Goal: Task Accomplishment & Management: Use online tool/utility

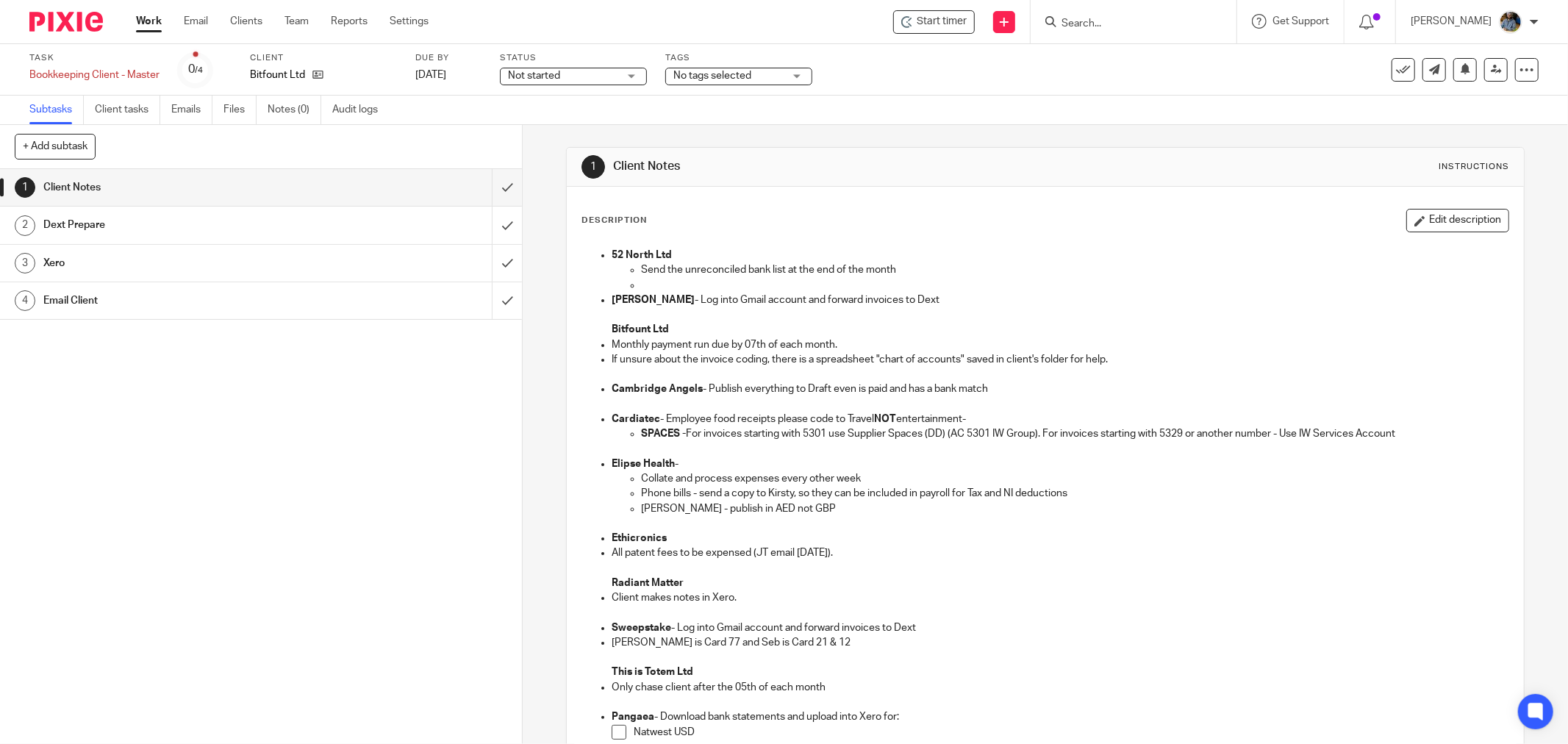
drag, startPoint x: 770, startPoint y: 276, endPoint x: 980, endPoint y: 380, distance: 234.3
click at [929, 372] on div "1 Client Notes Instructions Description Edit description 52 North Ltd Send the …" at bounding box center [1045, 616] width 958 height 982
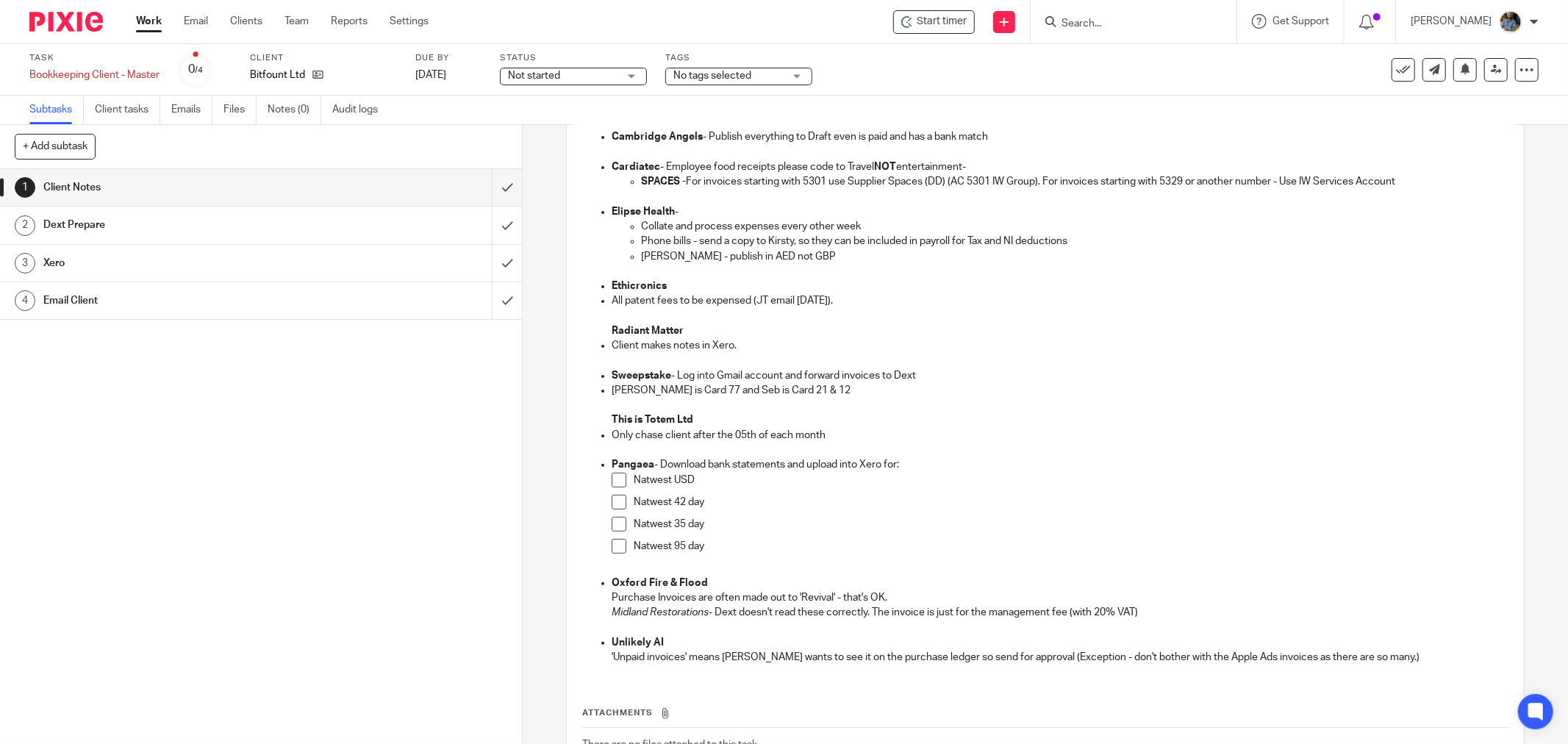
scroll to position [363, 0]
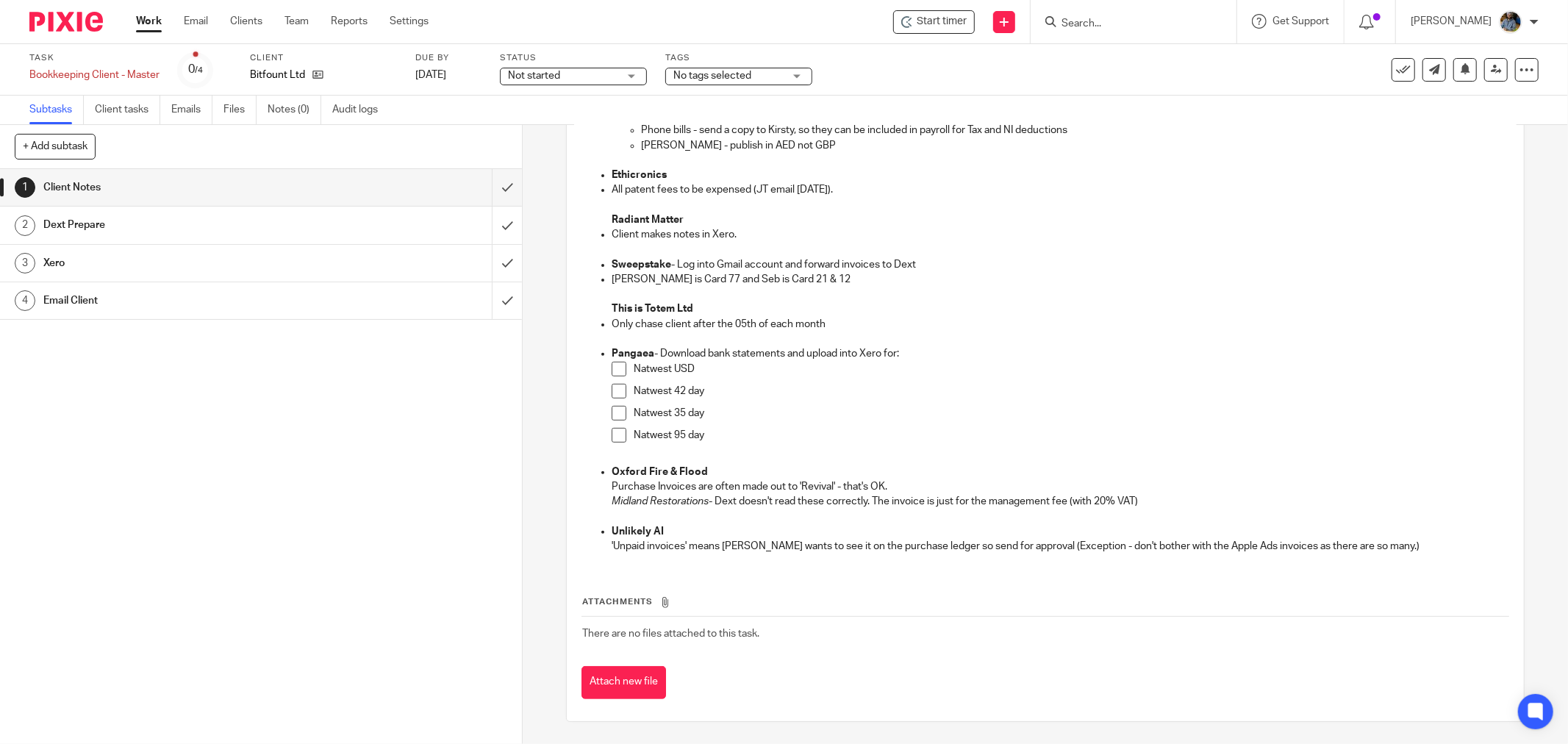
click at [1002, 296] on p at bounding box center [1060, 293] width 897 height 15
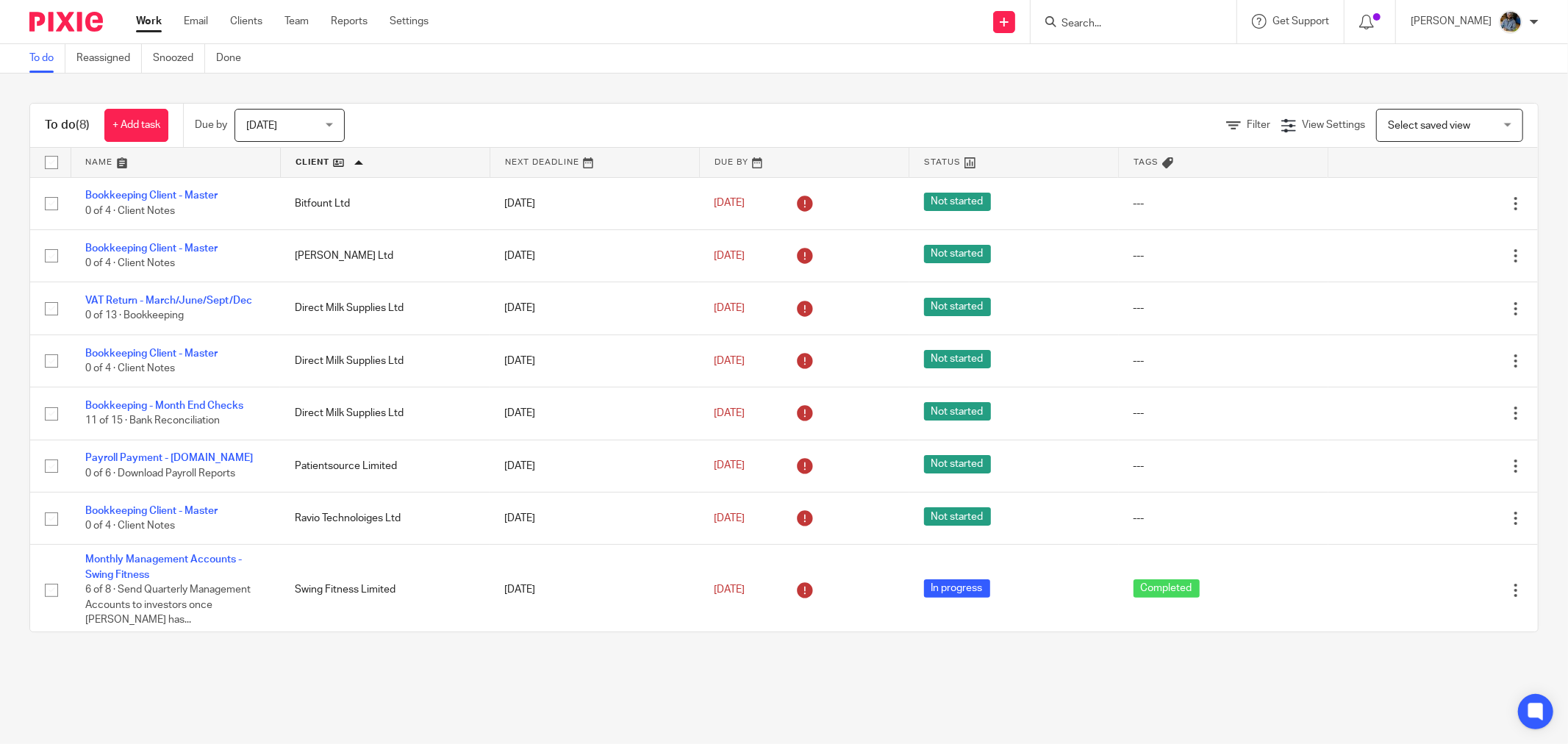
click at [651, 66] on div "To do Reassigned Snoozed Done" at bounding box center [784, 59] width 1568 height 30
drag, startPoint x: 669, startPoint y: 64, endPoint x: 560, endPoint y: 4, distance: 124.4
click at [669, 64] on div "To do Reassigned Snoozed Done" at bounding box center [784, 59] width 1568 height 30
click at [760, 48] on div "To do Reassigned Snoozed Done" at bounding box center [784, 59] width 1568 height 30
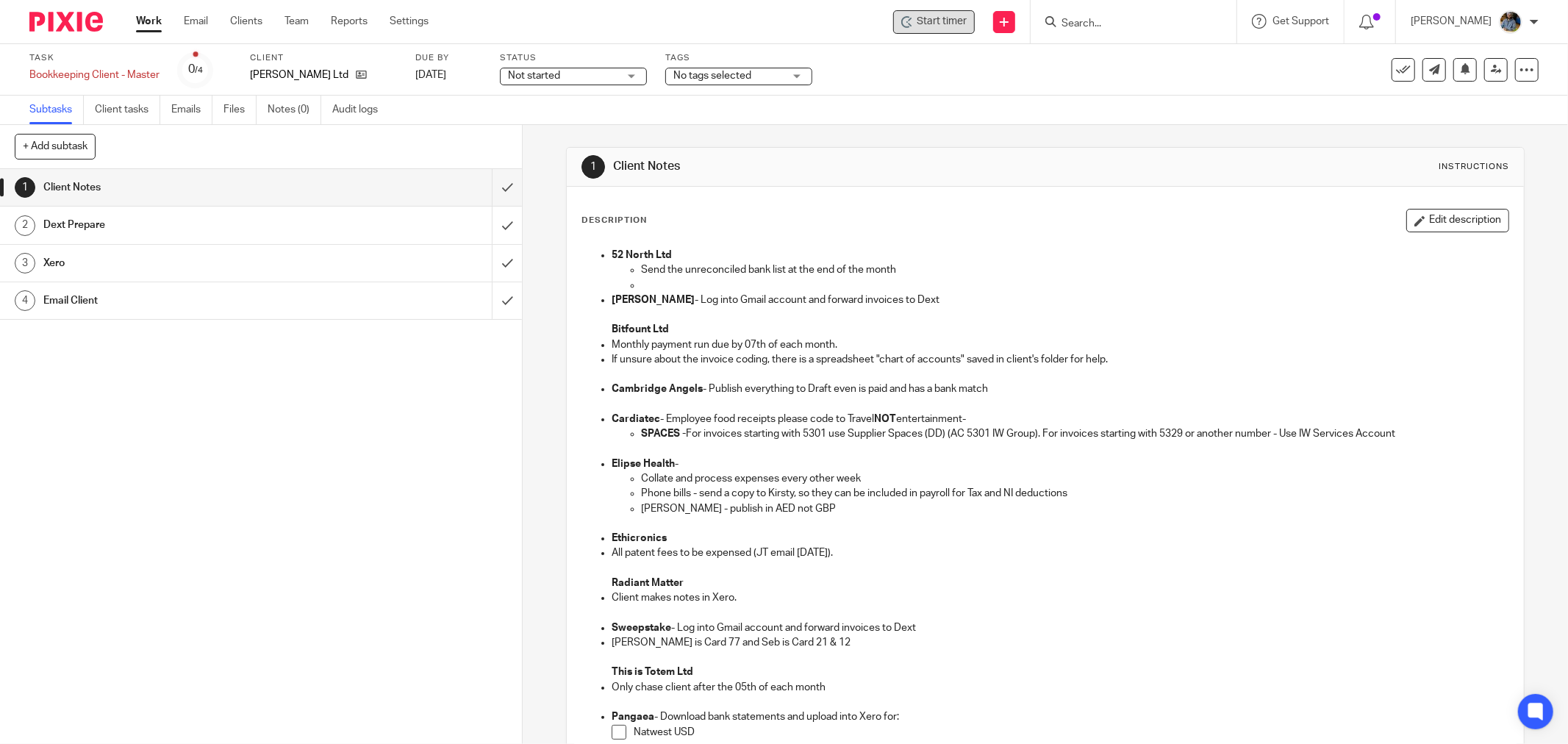
click at [957, 26] on span "Start timer" at bounding box center [941, 22] width 50 height 16
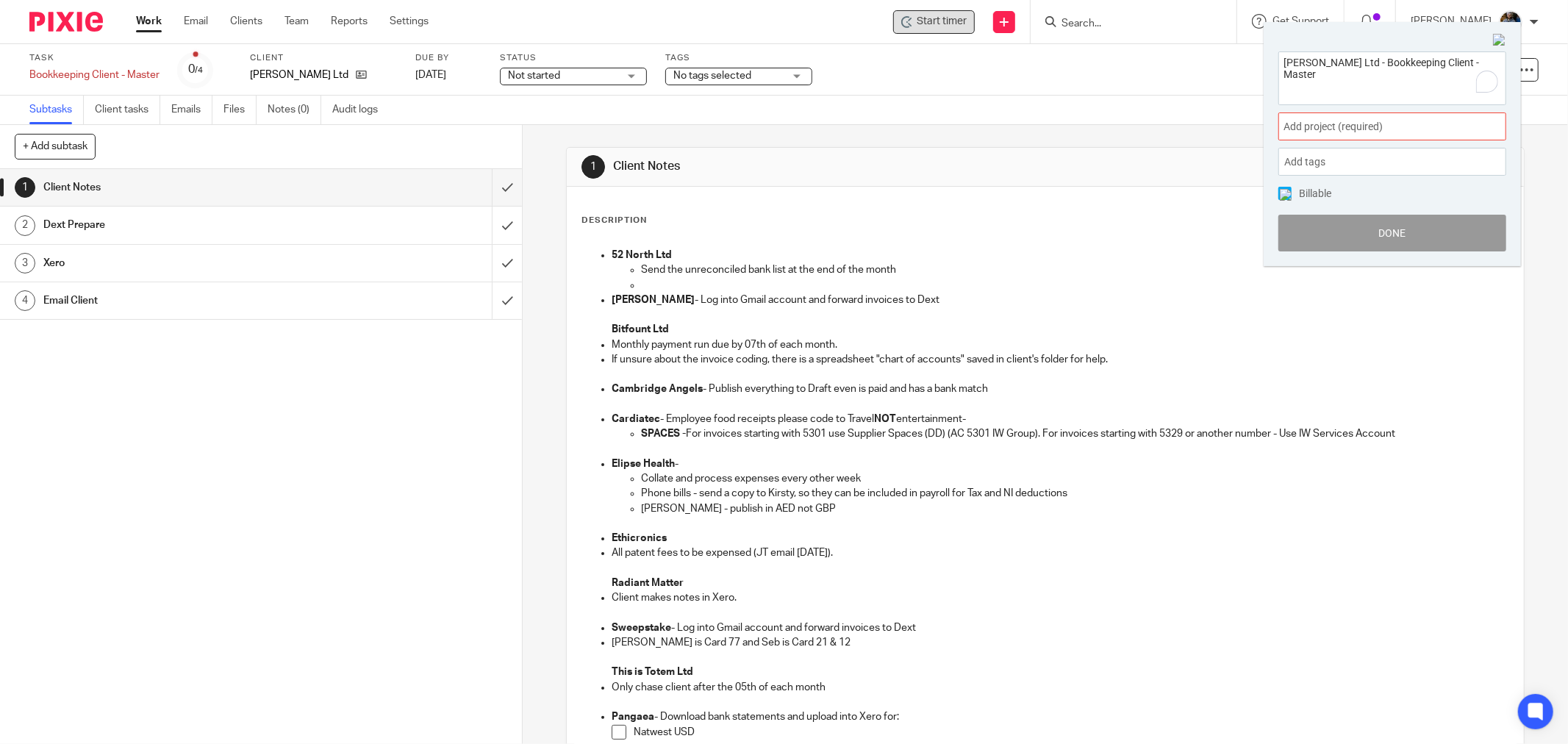
click at [1369, 123] on span "Add project (required) :" at bounding box center [1376, 127] width 185 height 16
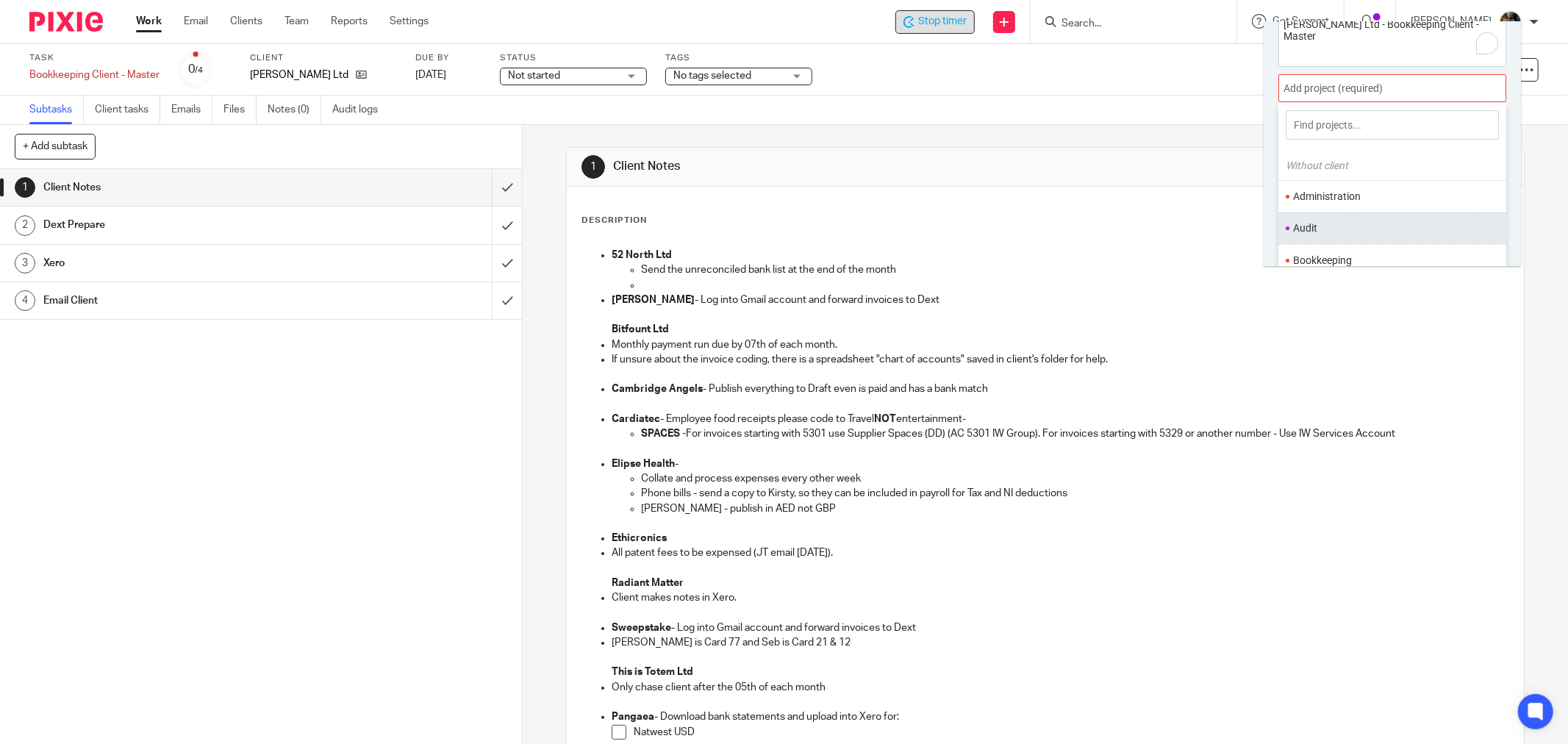
scroll to position [72, 0]
click at [1338, 224] on li "Bookkeeping" at bounding box center [1389, 227] width 192 height 16
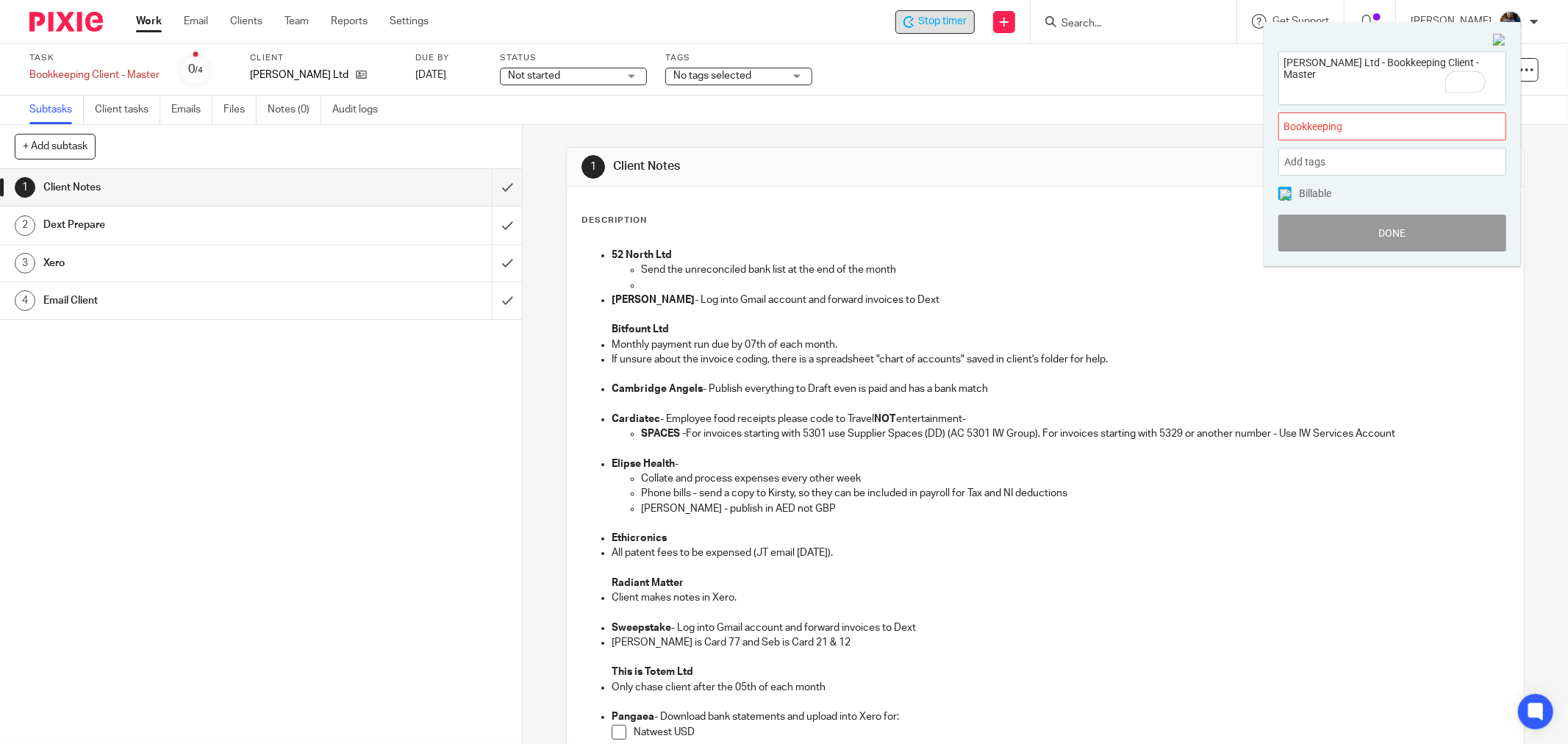
scroll to position [0, 0]
click at [1379, 238] on button "Done" at bounding box center [1392, 233] width 228 height 37
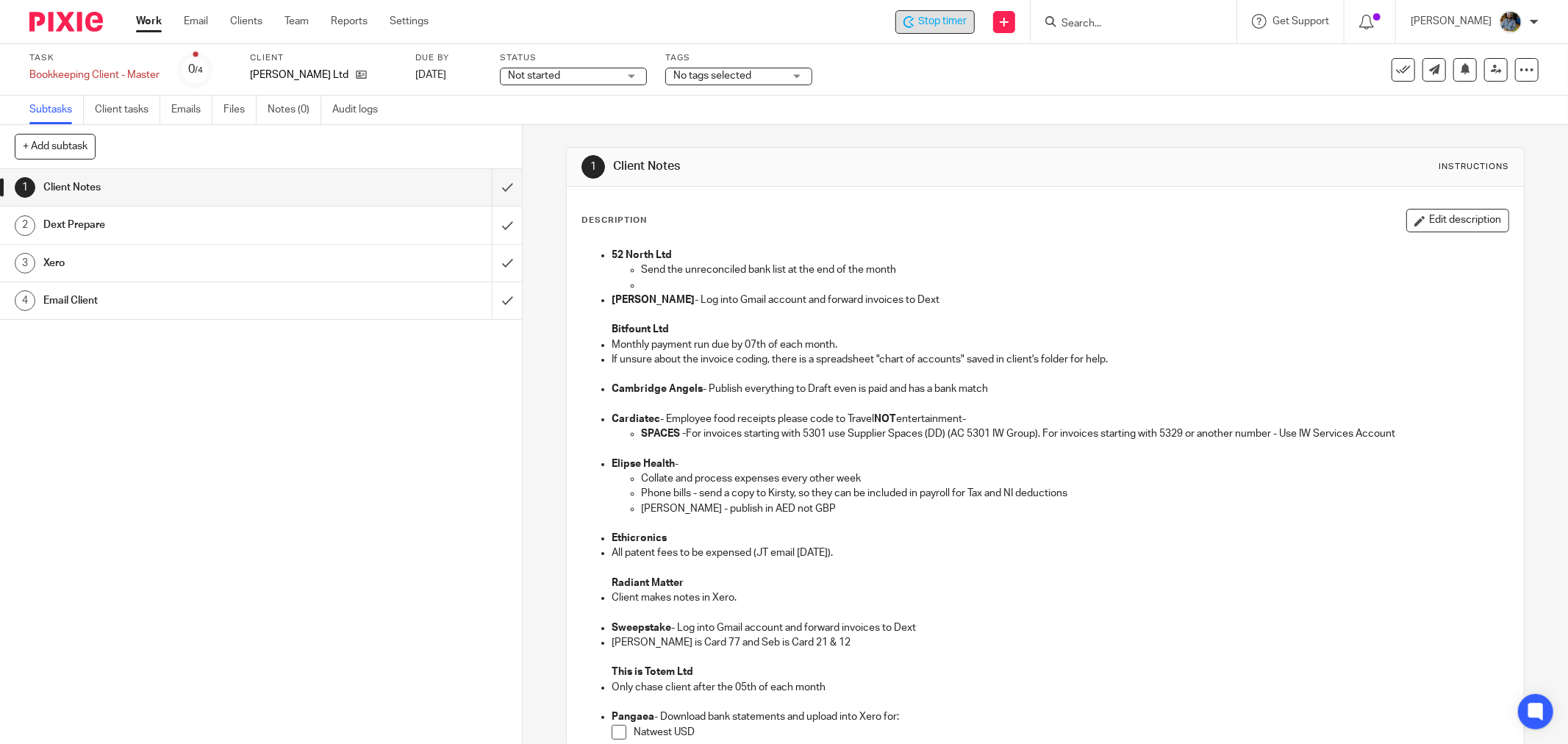
drag, startPoint x: 1000, startPoint y: 177, endPoint x: 907, endPoint y: 155, distance: 95.6
click at [1000, 178] on div "1 Client Notes Instructions" at bounding box center [1046, 167] width 928 height 24
click at [1396, 70] on icon at bounding box center [1403, 70] width 15 height 15
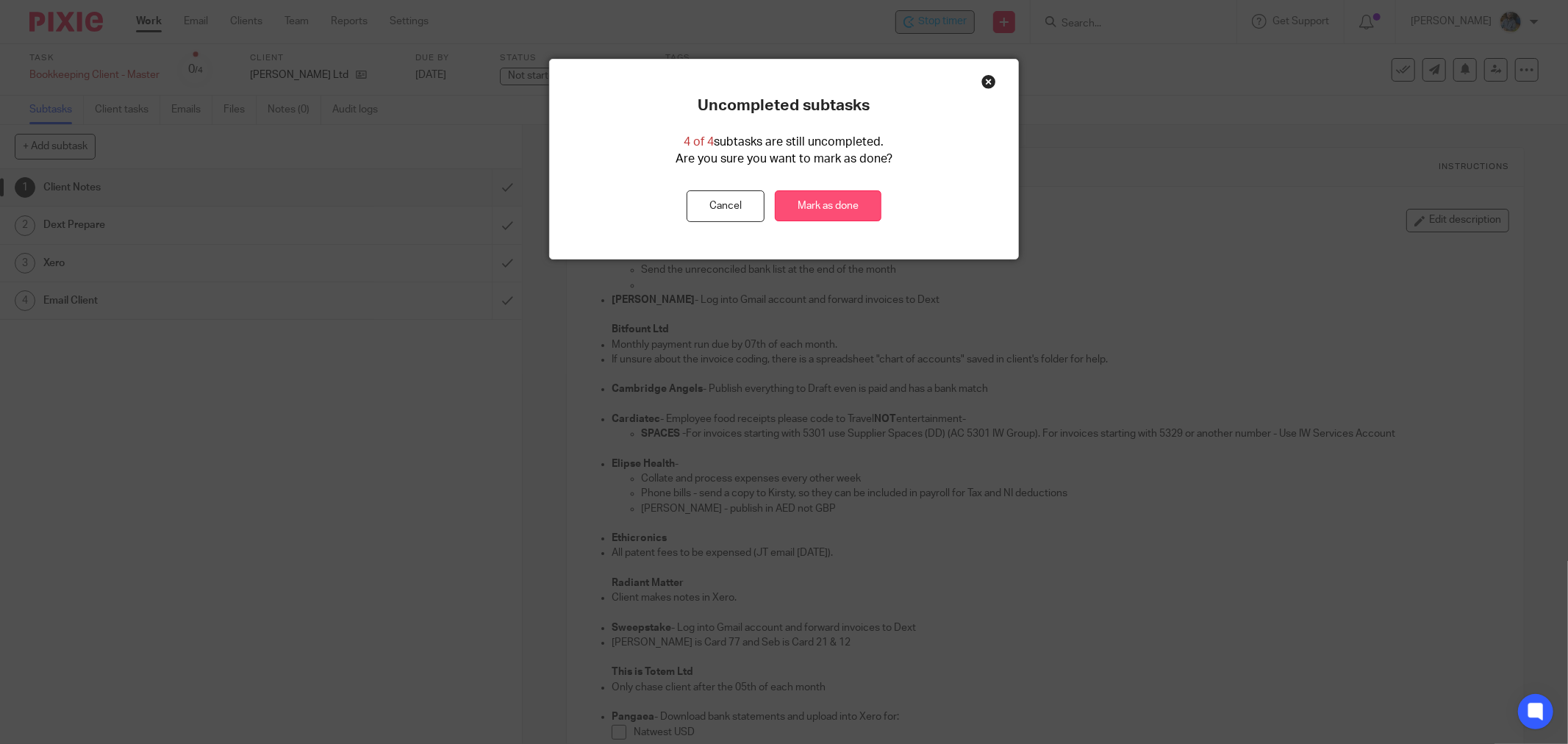
click at [851, 200] on link "Mark as done" at bounding box center [828, 206] width 107 height 31
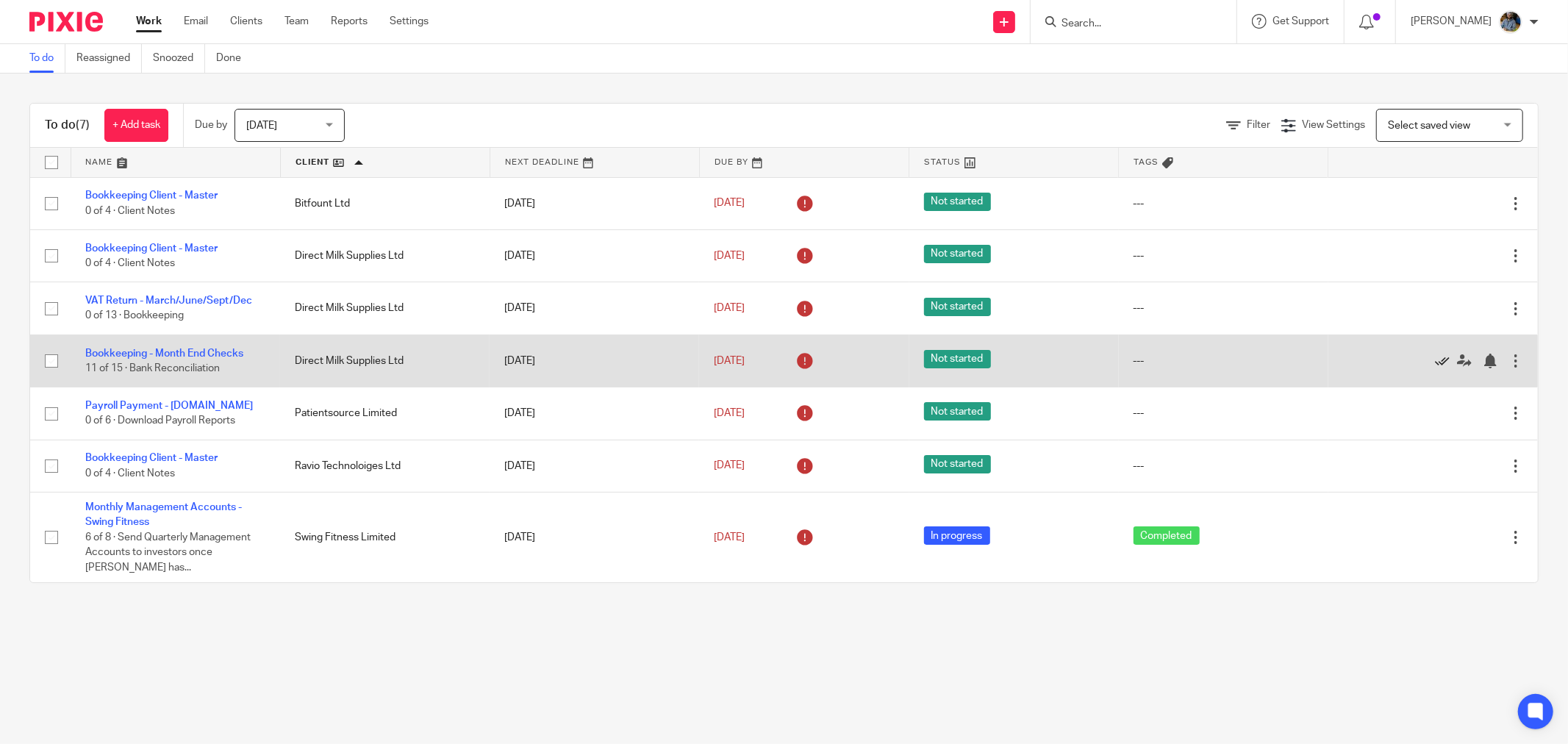
click at [1435, 362] on icon at bounding box center [1442, 361] width 15 height 15
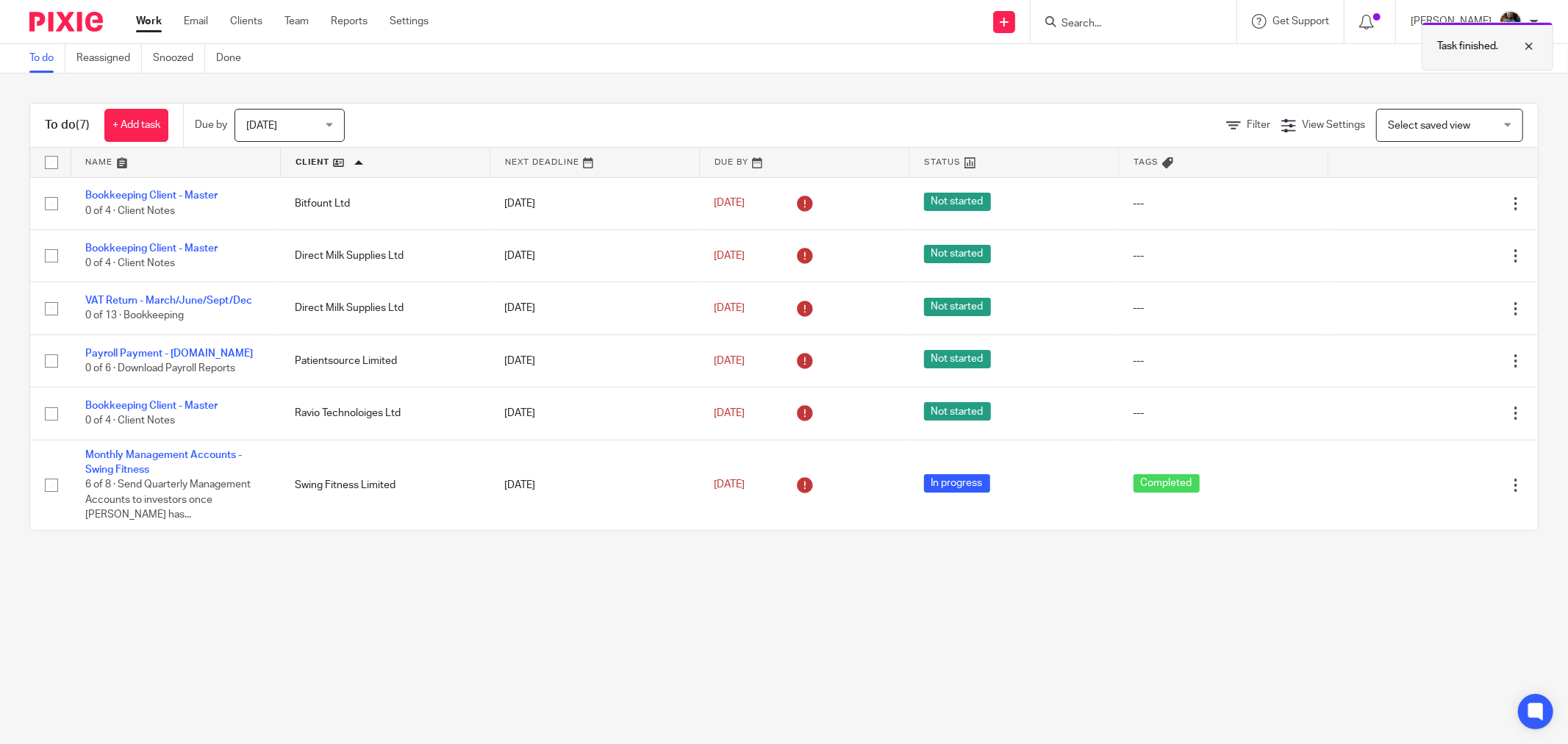
click at [1468, 50] on p "Task finished." at bounding box center [1468, 46] width 61 height 15
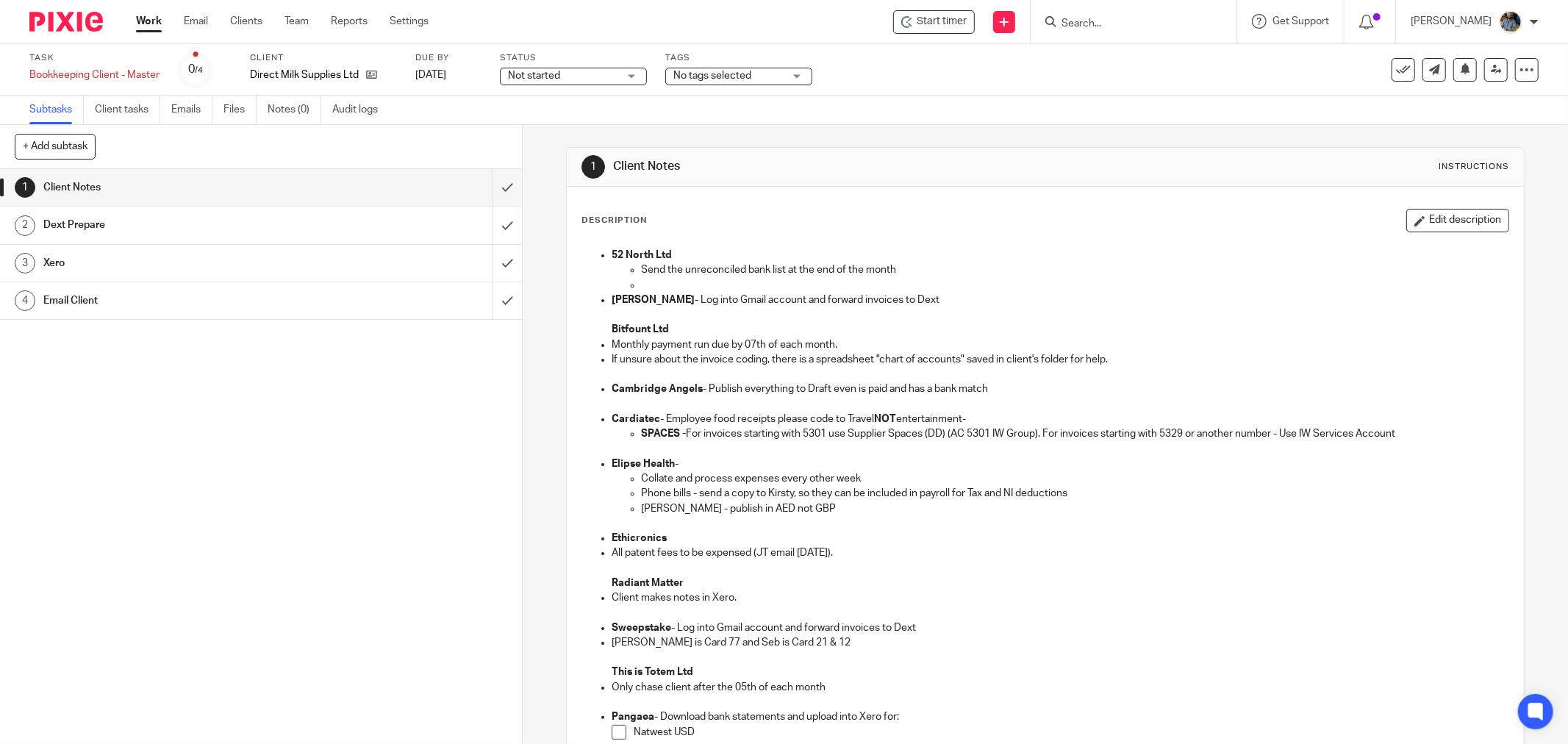
drag, startPoint x: 883, startPoint y: 195, endPoint x: 734, endPoint y: 127, distance: 163.8
click at [875, 192] on div "Description Edit description 52 North Ltd Send the unreconciled bank list at th…" at bounding box center [1046, 635] width 957 height 897
click at [911, 28] on div "Start timer" at bounding box center [934, 22] width 66 height 16
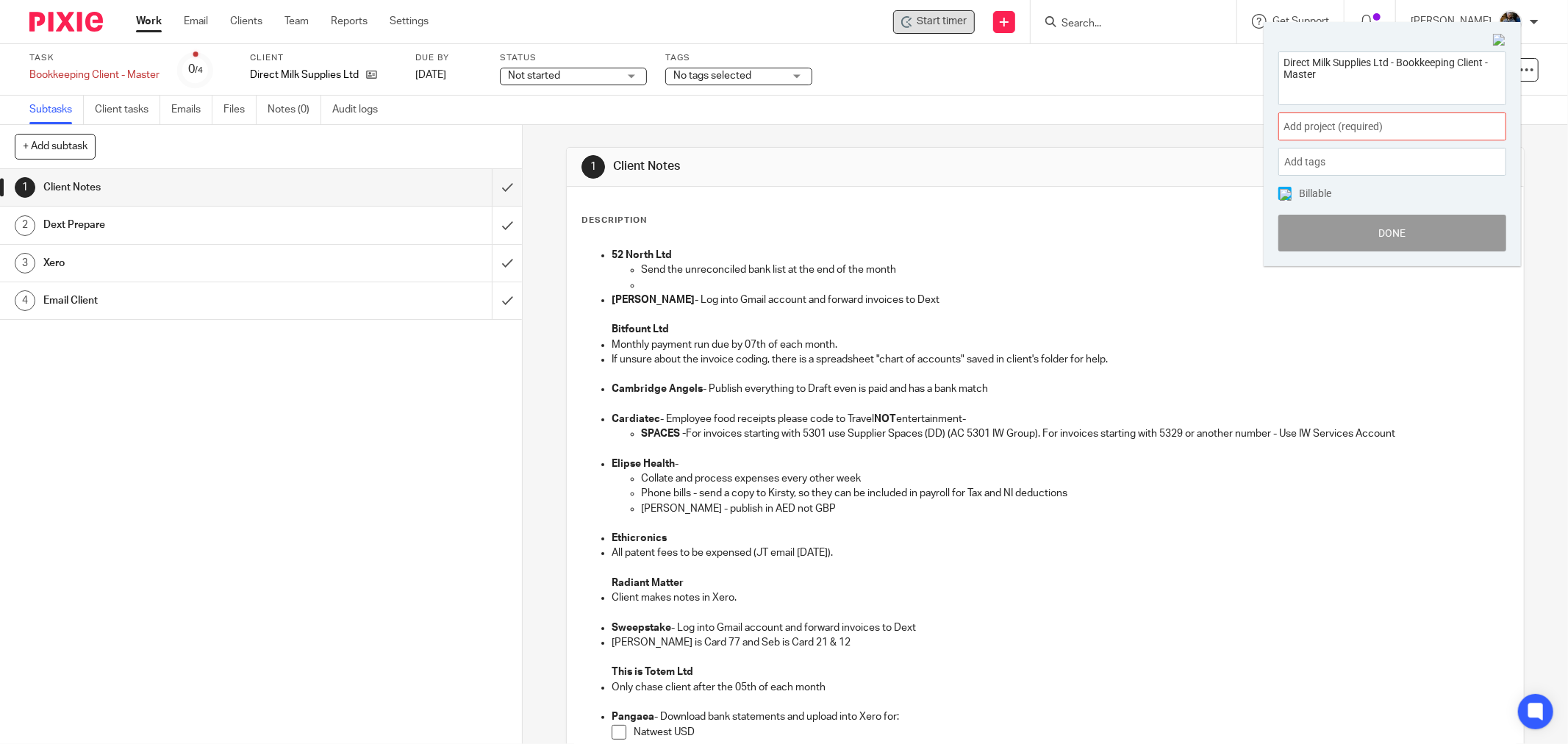
click at [1347, 127] on span "Add project (required) :" at bounding box center [1376, 127] width 185 height 16
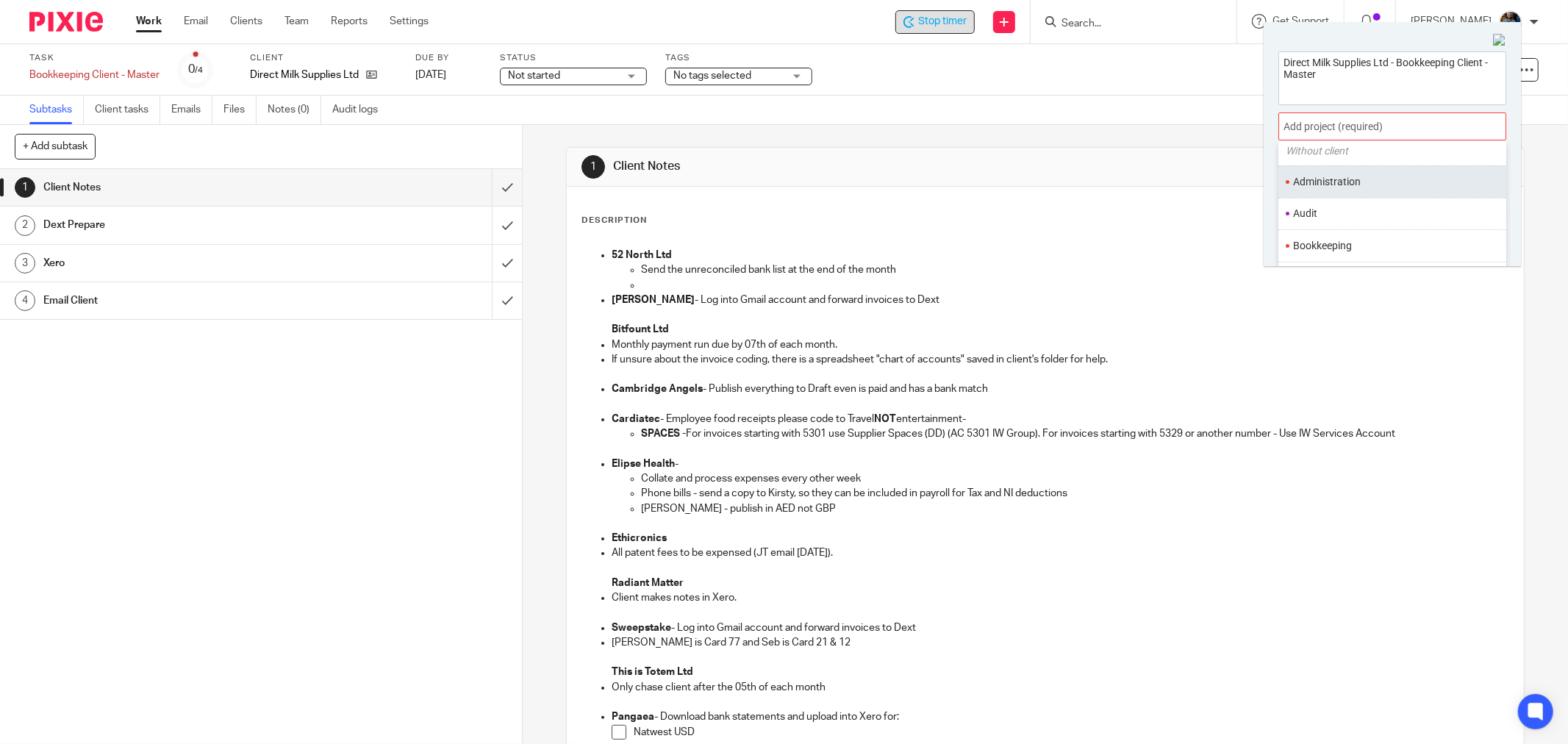
scroll to position [81, 0]
click at [1329, 223] on li "Bookkeeping" at bounding box center [1389, 217] width 192 height 16
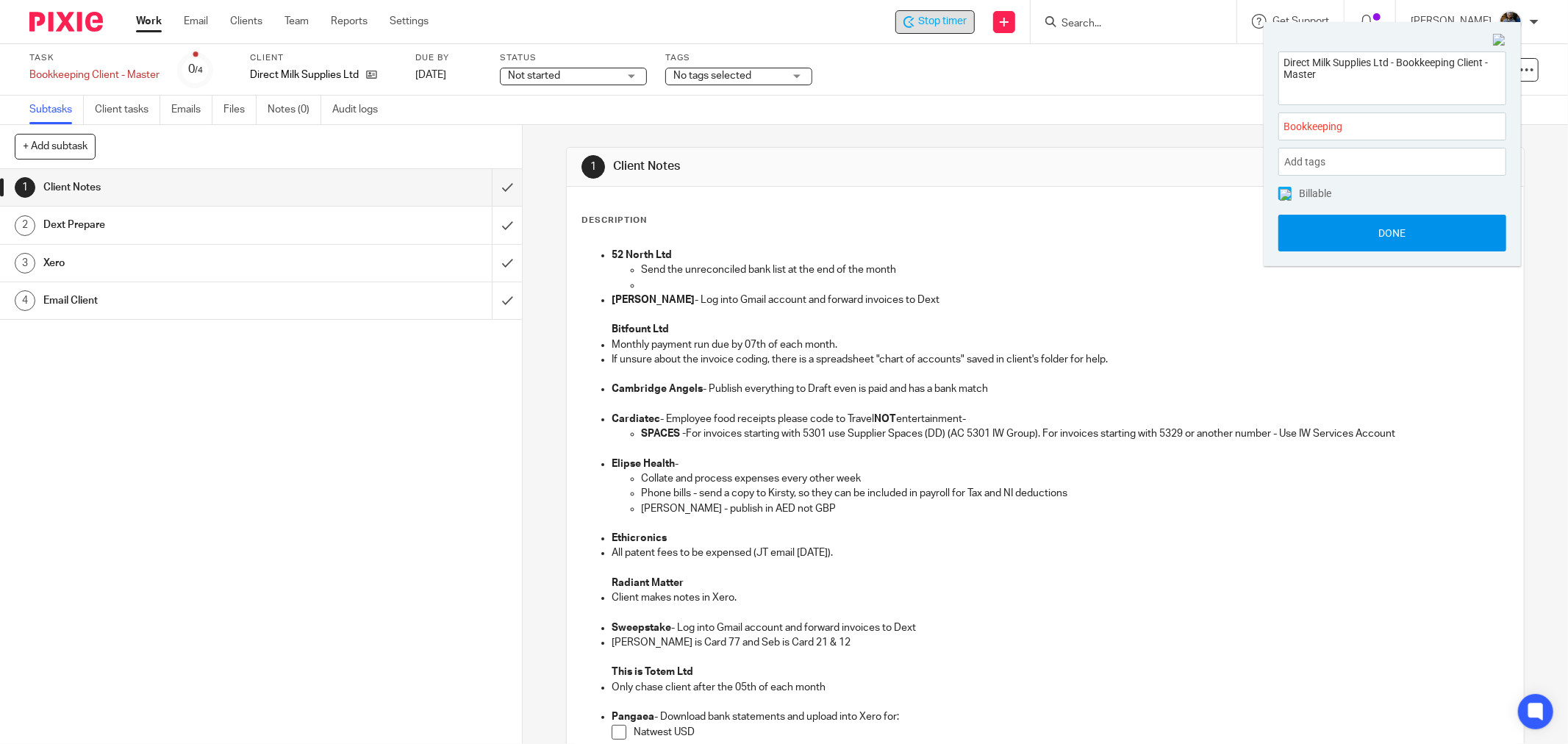
click at [1377, 241] on button "Done" at bounding box center [1392, 233] width 228 height 37
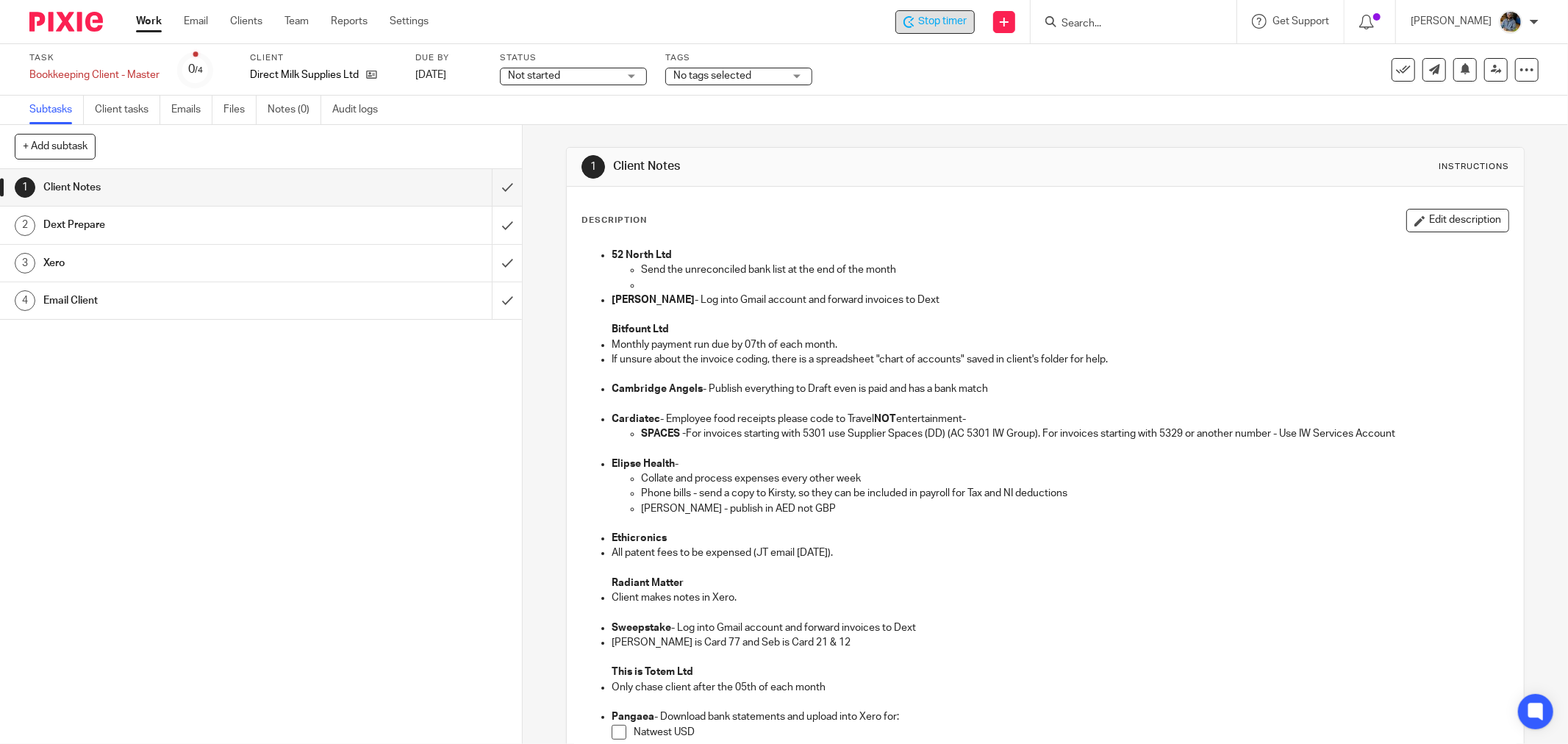
click at [1123, 191] on div "Description Edit description 52 North Ltd Send the unreconciled bank list at th…" at bounding box center [1046, 635] width 957 height 897
click at [971, 91] on div "Task Bookkeeping Client - Master Save Bookkeeping Client - Master 0 /4 Client D…" at bounding box center [784, 69] width 1568 height 52
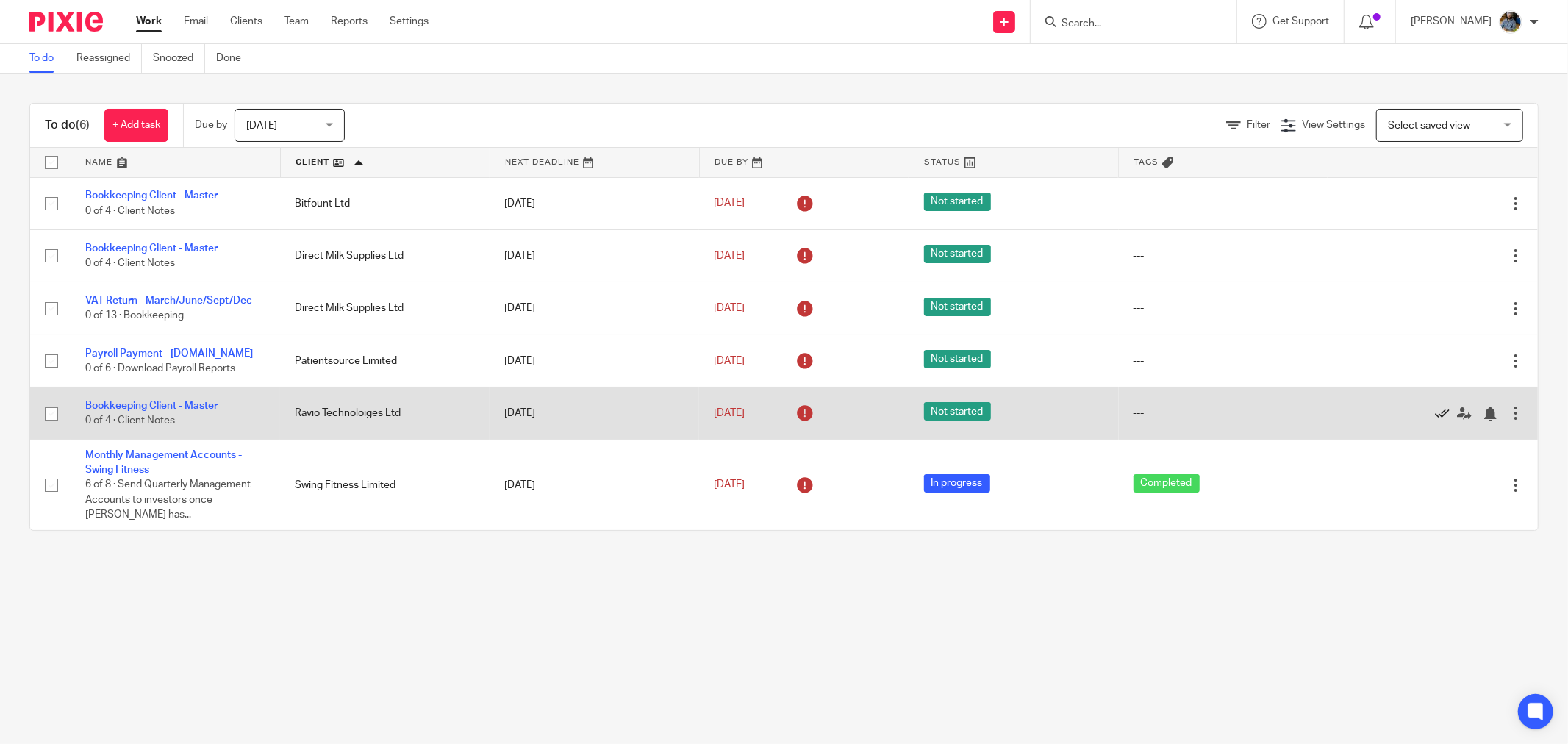
click at [1435, 415] on icon at bounding box center [1442, 413] width 15 height 15
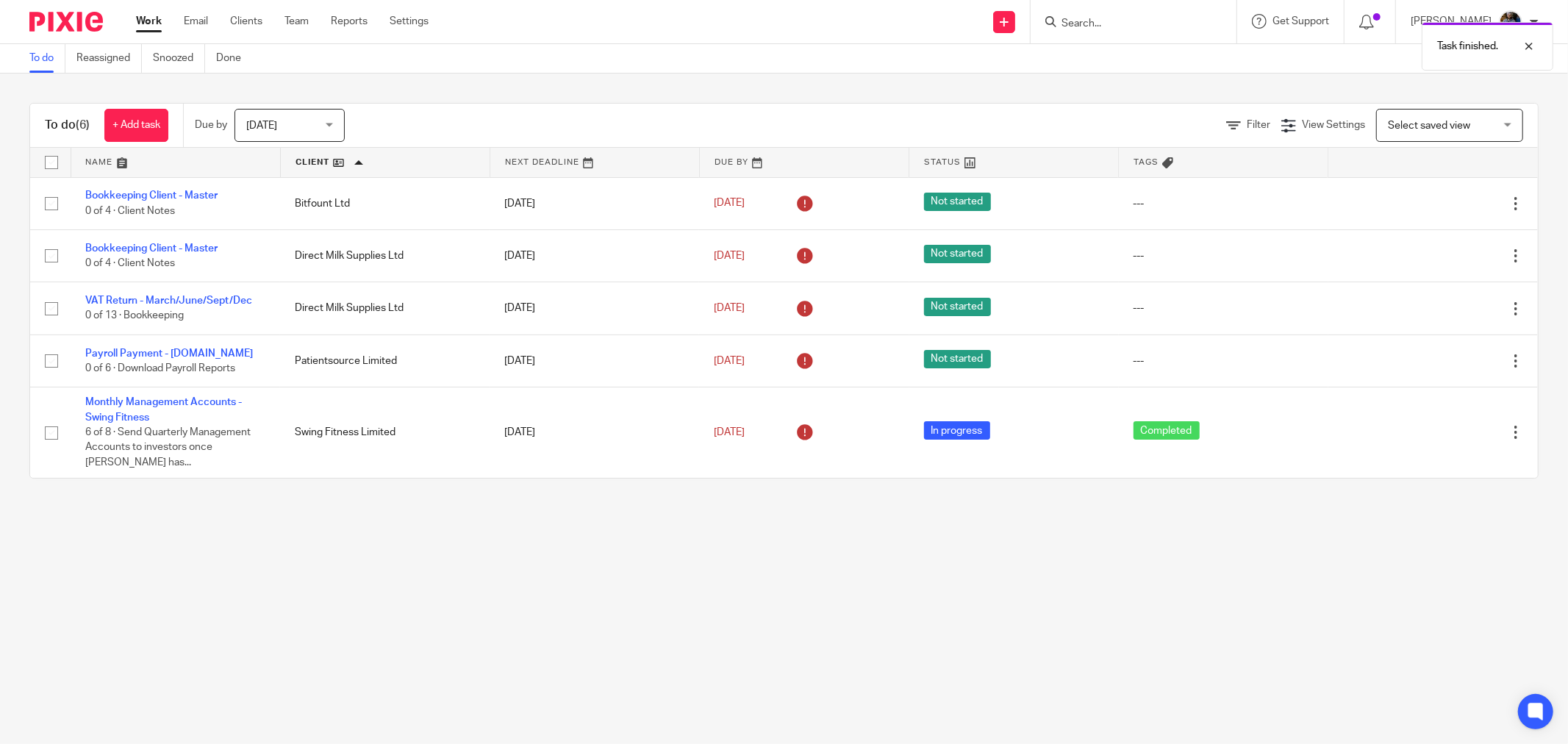
click at [429, 609] on main "To do Reassigned Snoozed Done To do (6) + Add task Due by [DATE] [DATE] [DATE] …" at bounding box center [784, 372] width 1568 height 744
drag, startPoint x: 490, startPoint y: 596, endPoint x: 466, endPoint y: 512, distance: 87.4
click at [491, 596] on main "To do Reassigned Snoozed Done To do (6) + Add task Due by [DATE] [DATE] [DATE] …" at bounding box center [784, 372] width 1568 height 744
